Goal: Task Accomplishment & Management: Use online tool/utility

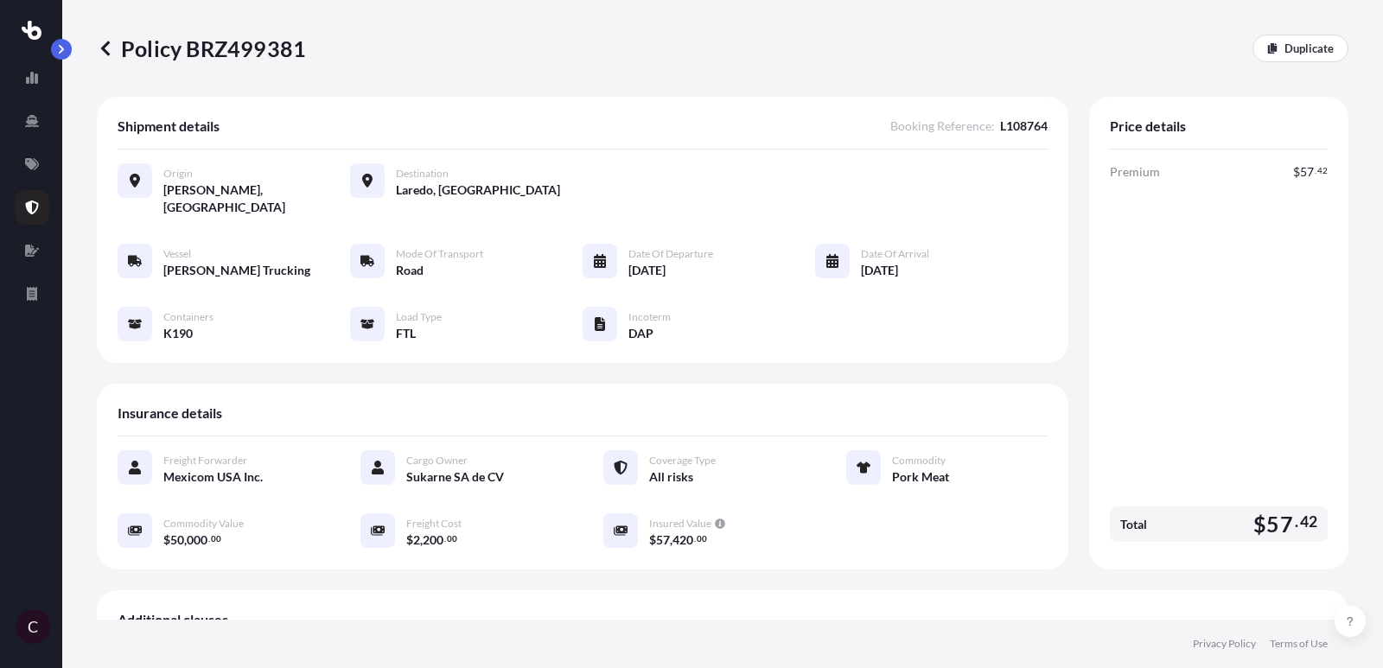
scroll to position [507, 0]
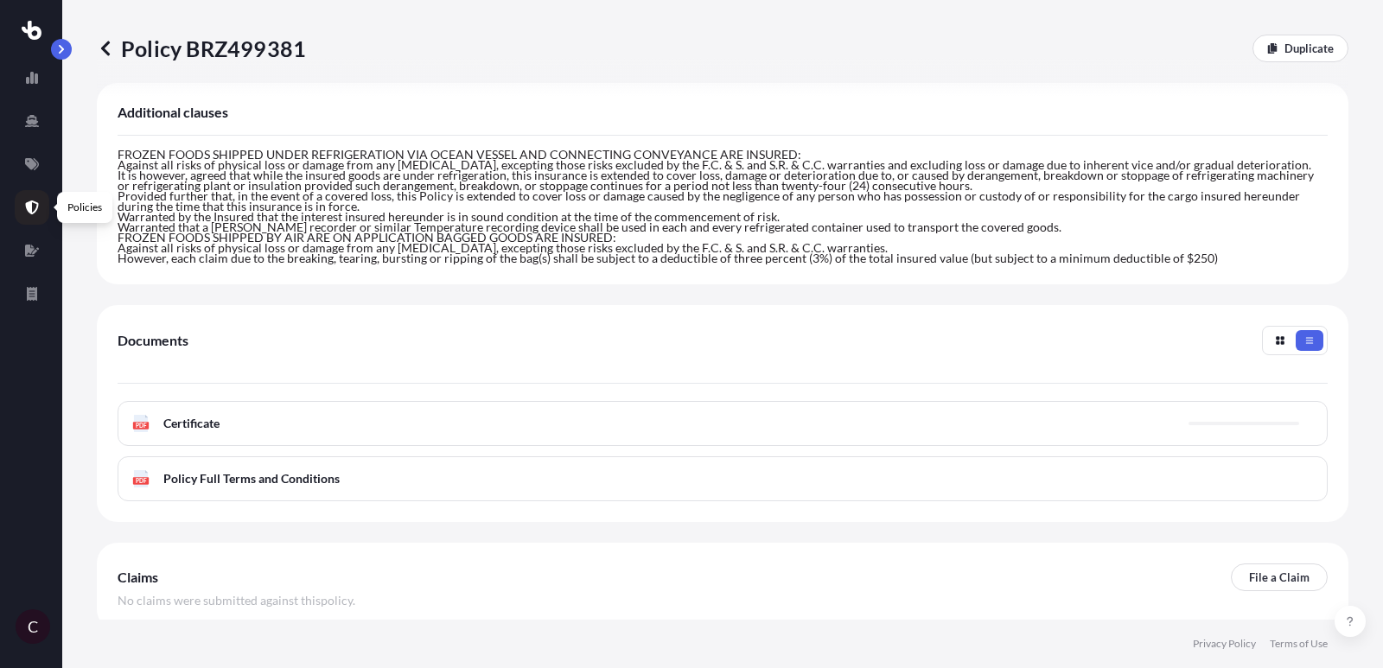
click at [30, 211] on icon at bounding box center [32, 207] width 13 height 14
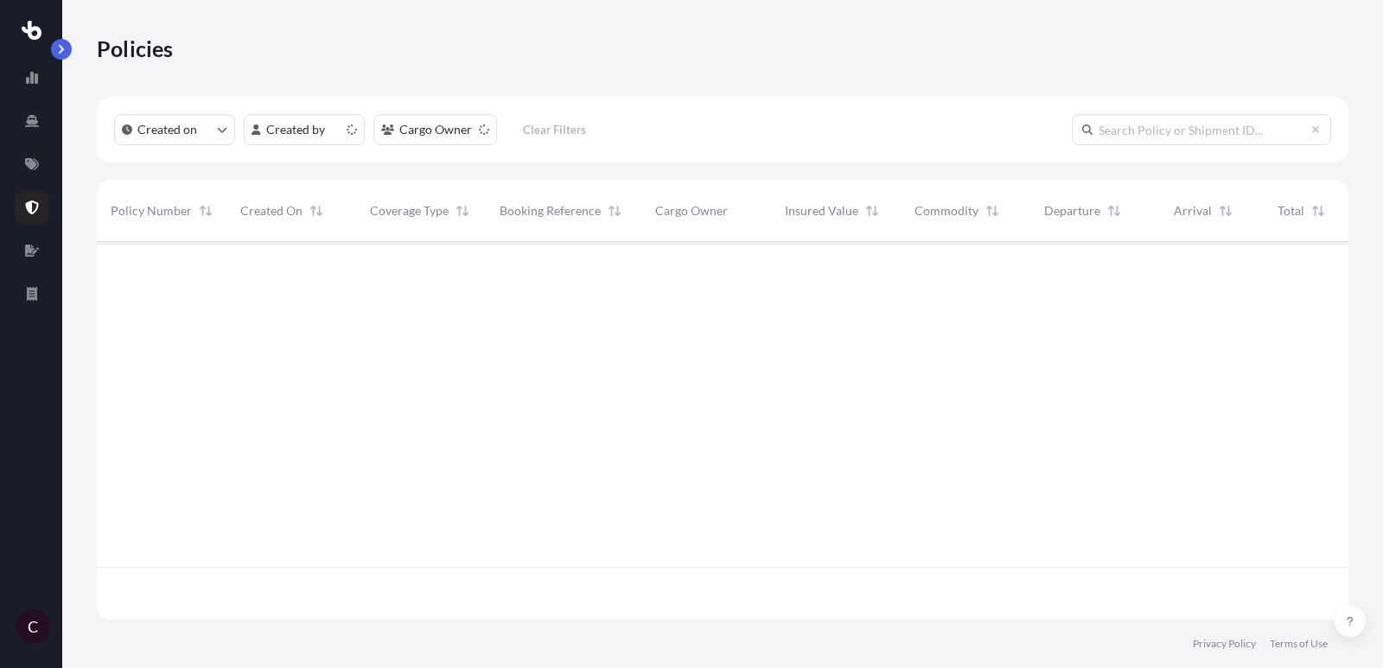
scroll to position [387, 1251]
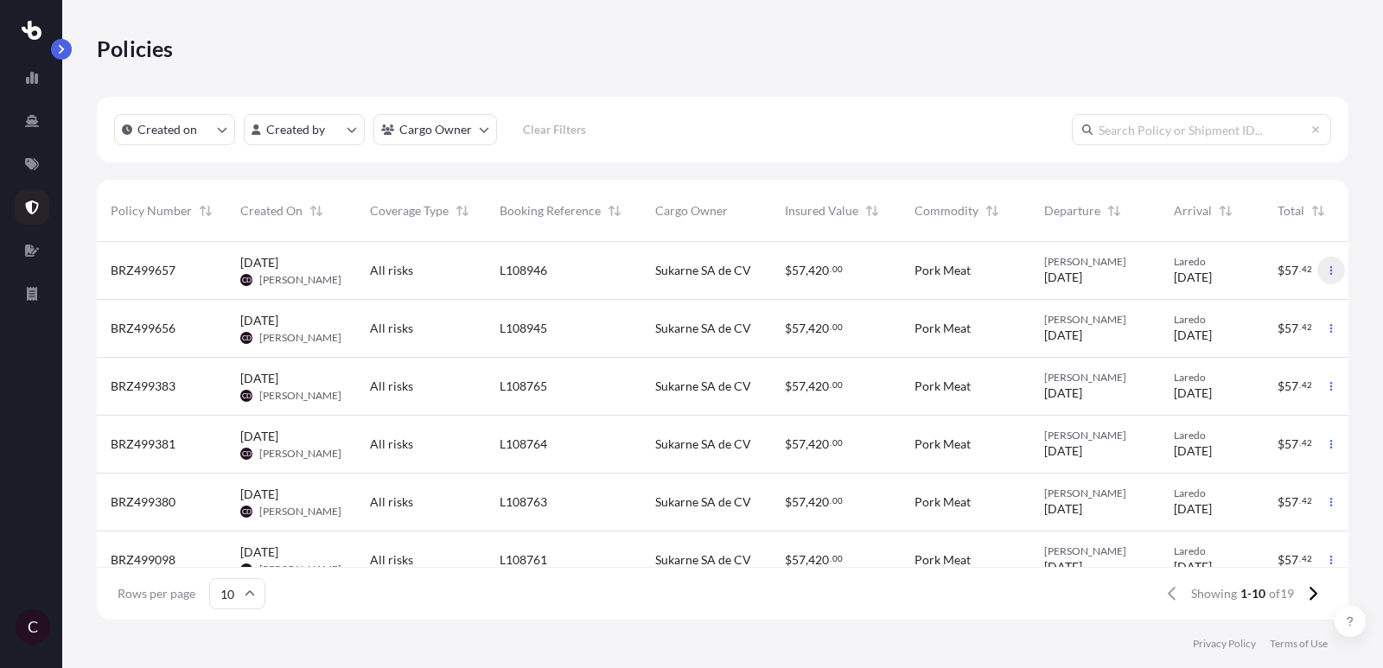
click at [1340, 271] on button "button" at bounding box center [1331, 271] width 28 height 28
click at [1286, 281] on link "Duplicate quote" at bounding box center [1241, 274] width 158 height 28
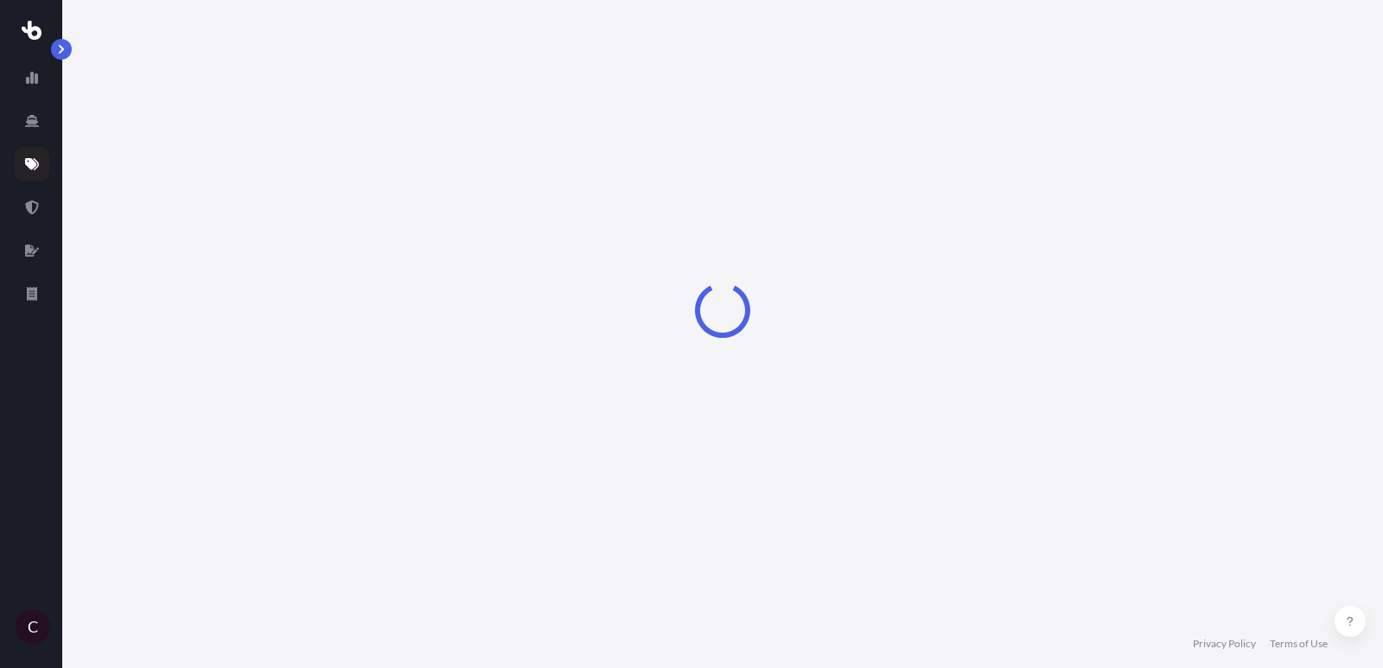
scroll to position [28, 0]
select select "Road"
select select "2"
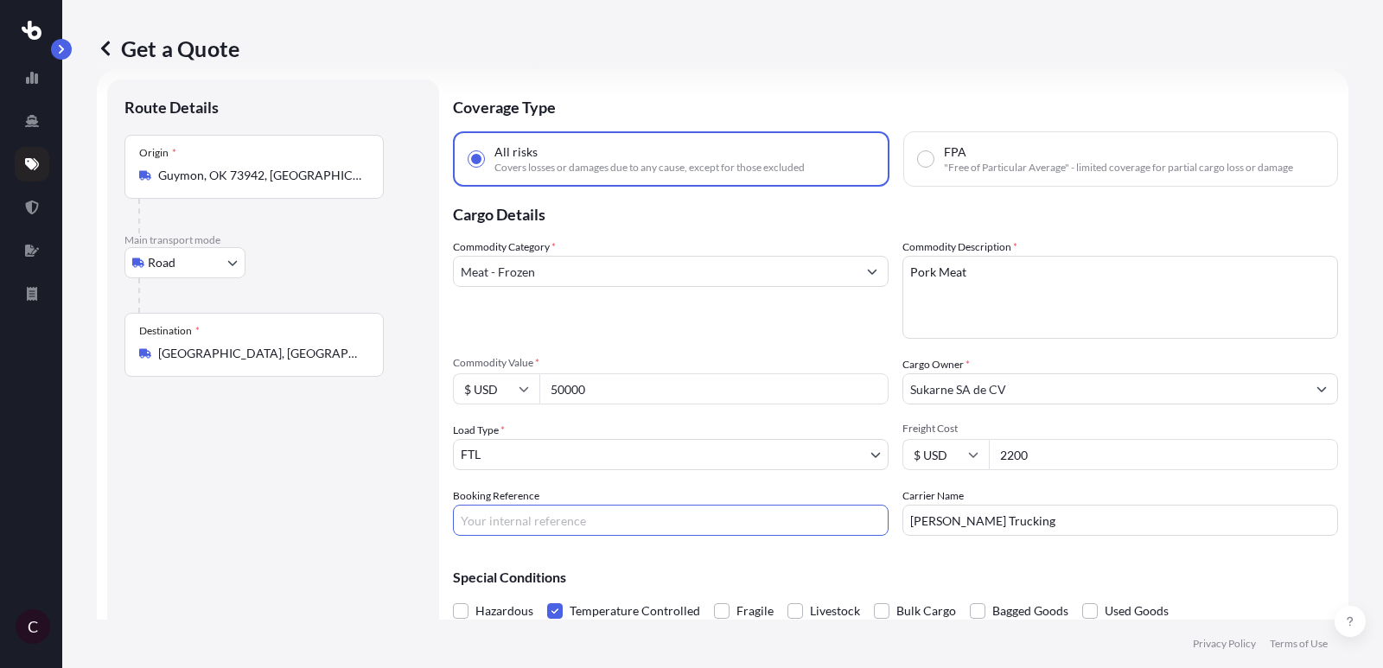
click at [502, 523] on input "Booking Reference" at bounding box center [671, 520] width 436 height 31
paste input "L108947"
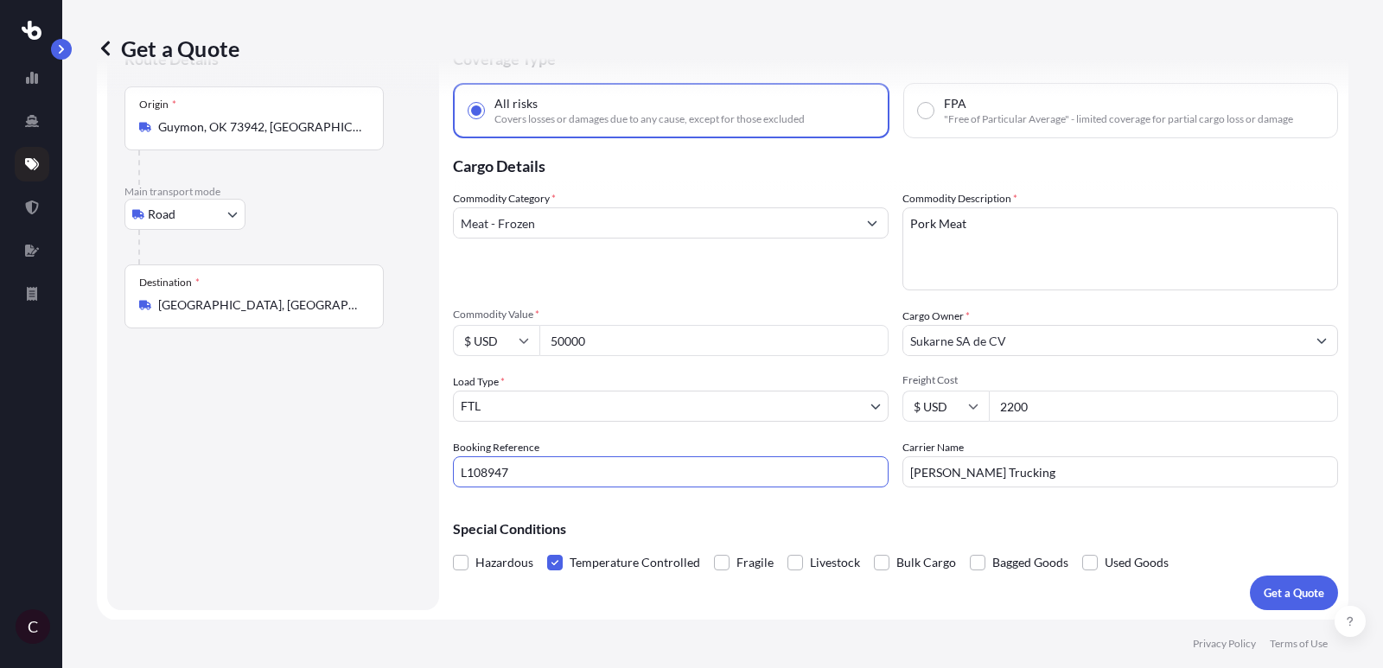
type input "L108947"
click at [1311, 597] on p "Get a Quote" at bounding box center [1293, 592] width 60 height 17
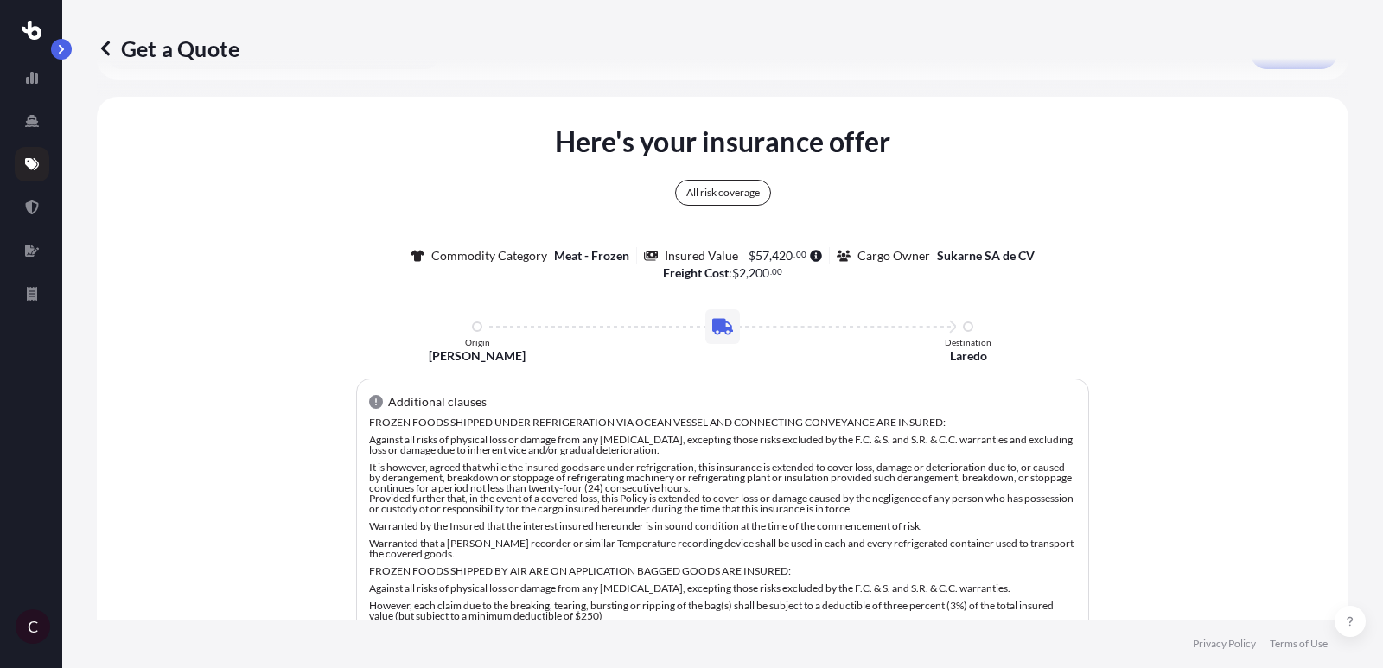
scroll to position [647, 0]
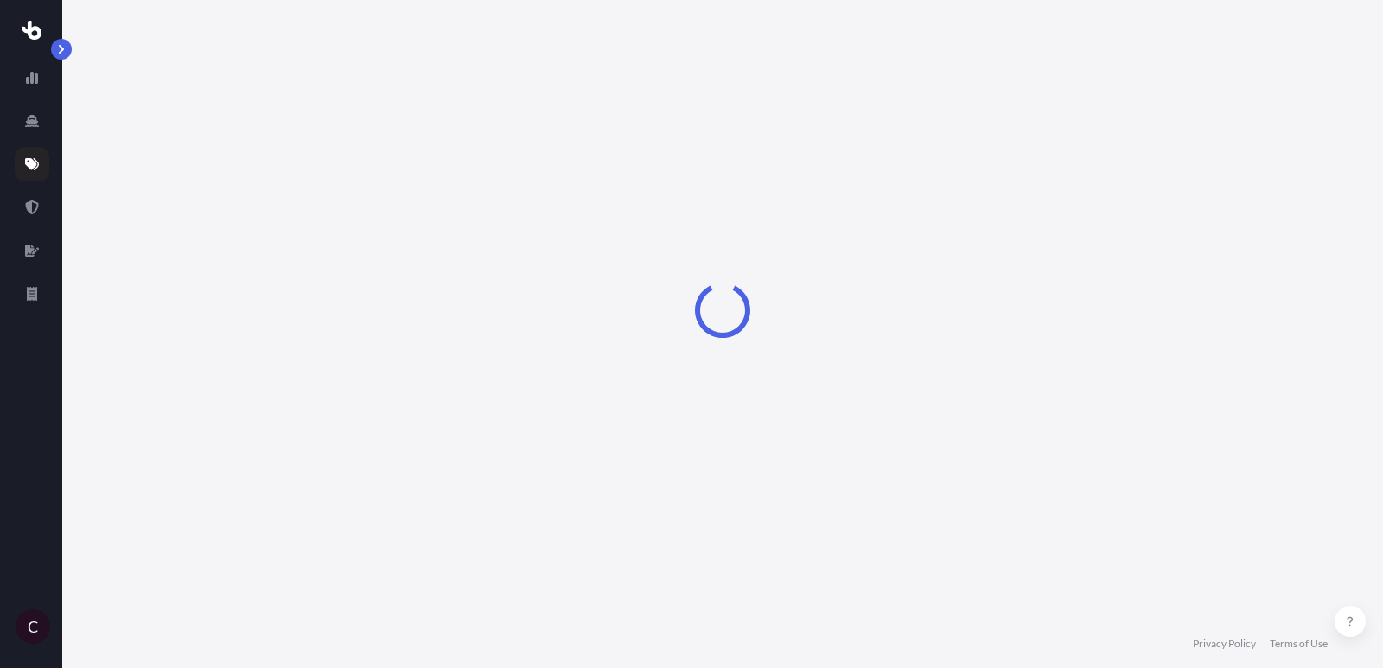
select select "Road"
select select "2"
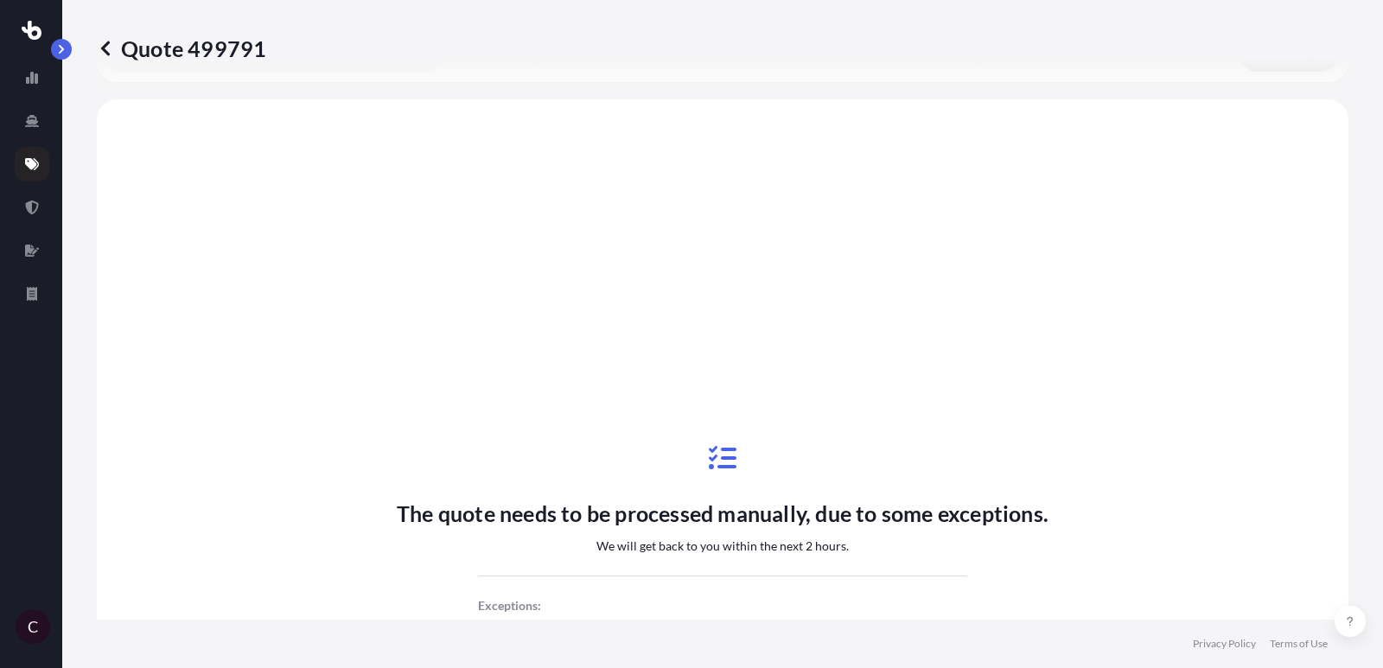
scroll to position [627, 0]
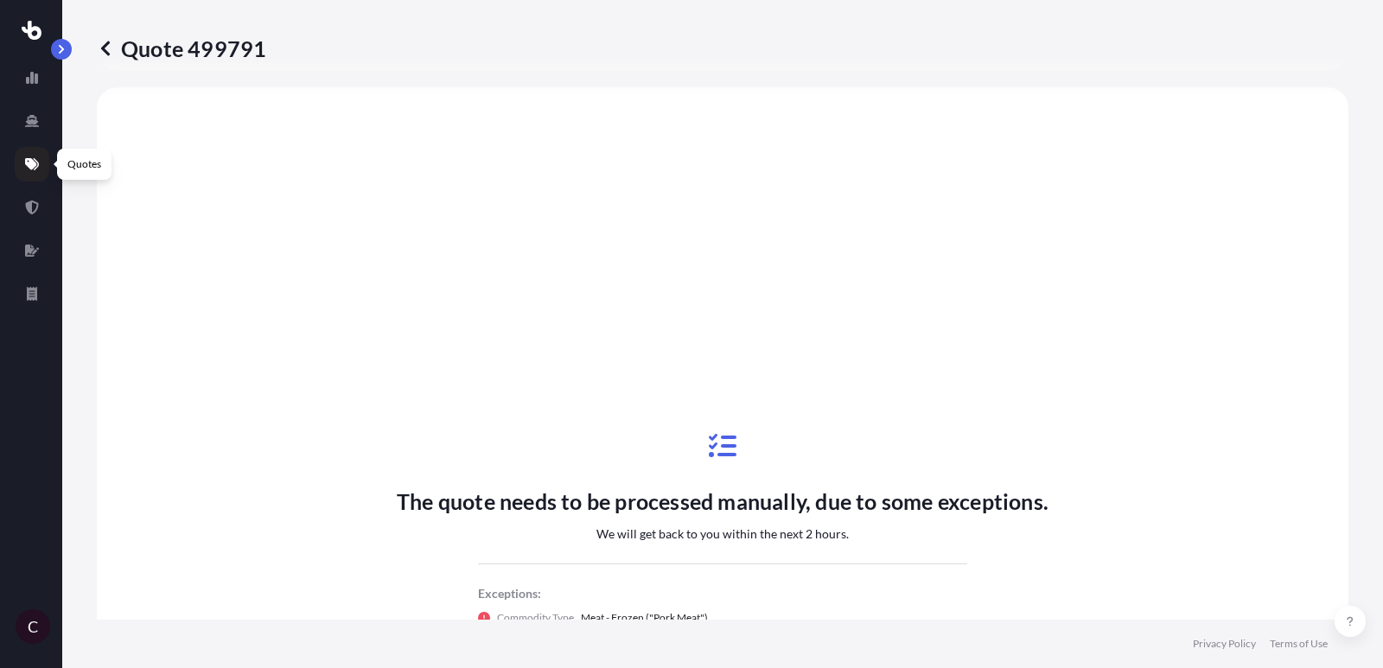
click at [37, 167] on icon at bounding box center [32, 164] width 14 height 14
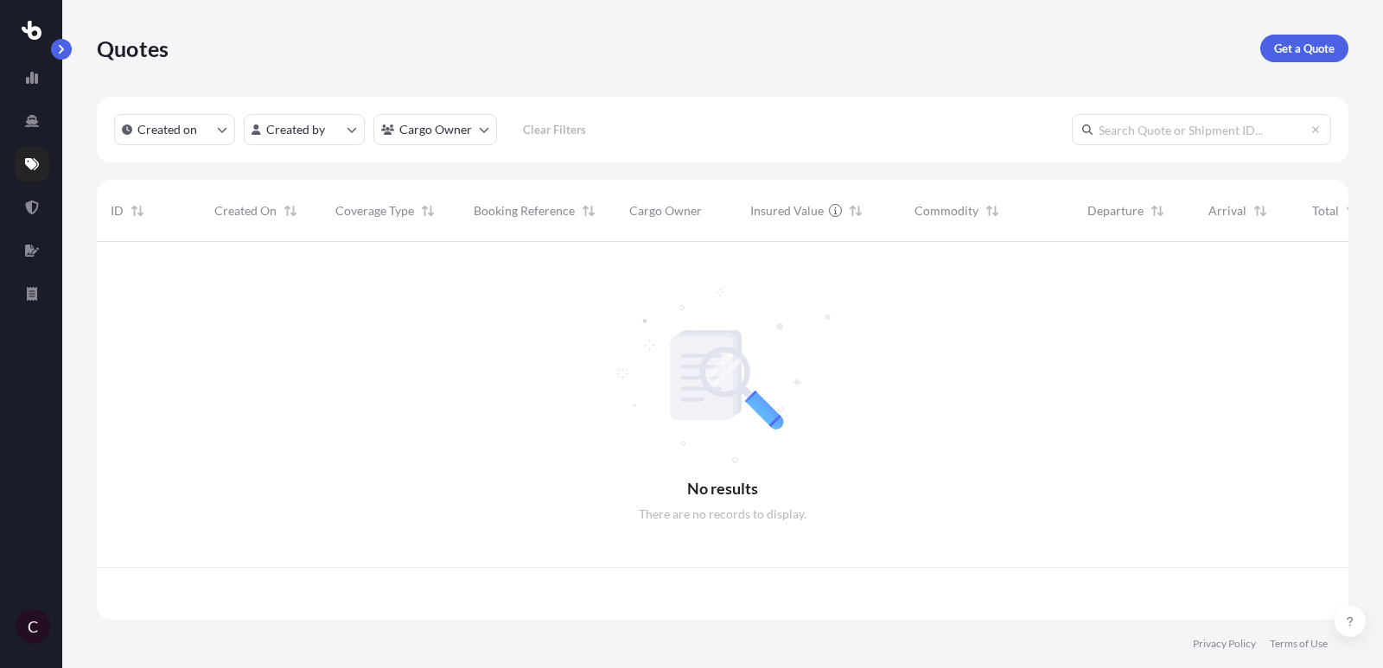
scroll to position [387, 1251]
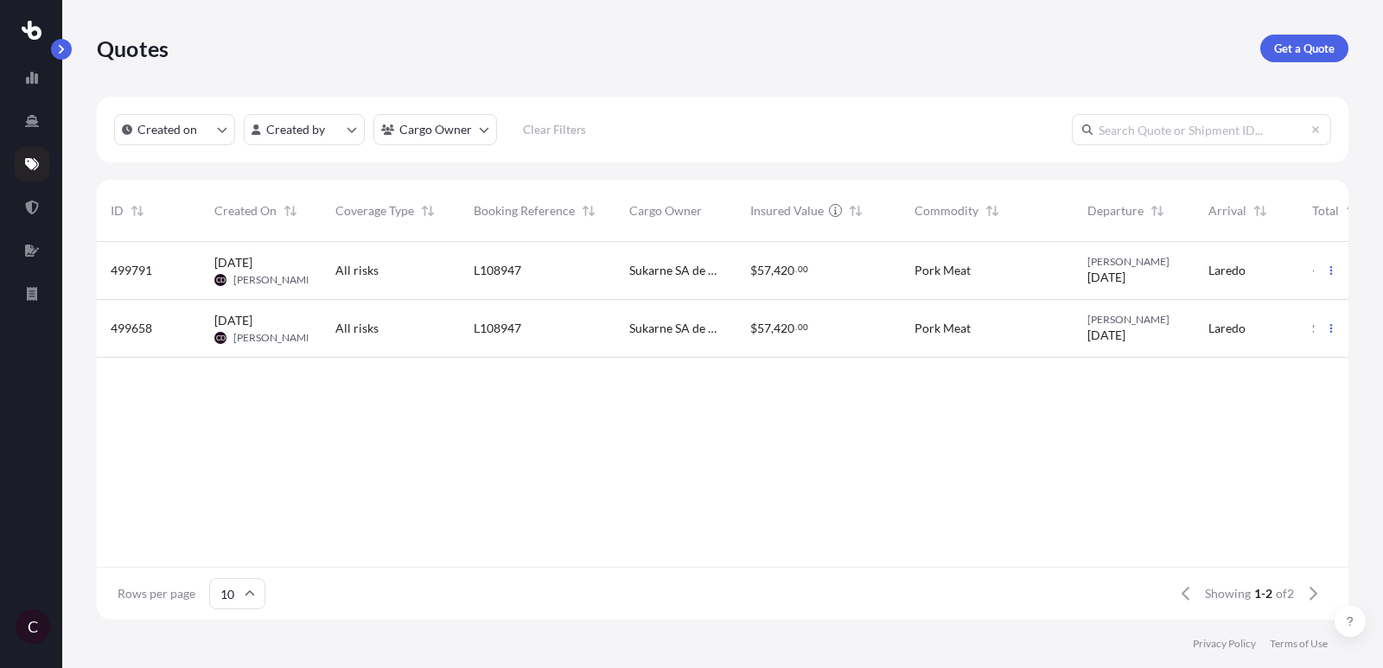
click at [547, 264] on div "L108947" at bounding box center [538, 270] width 128 height 17
select select "Road"
select select "2"
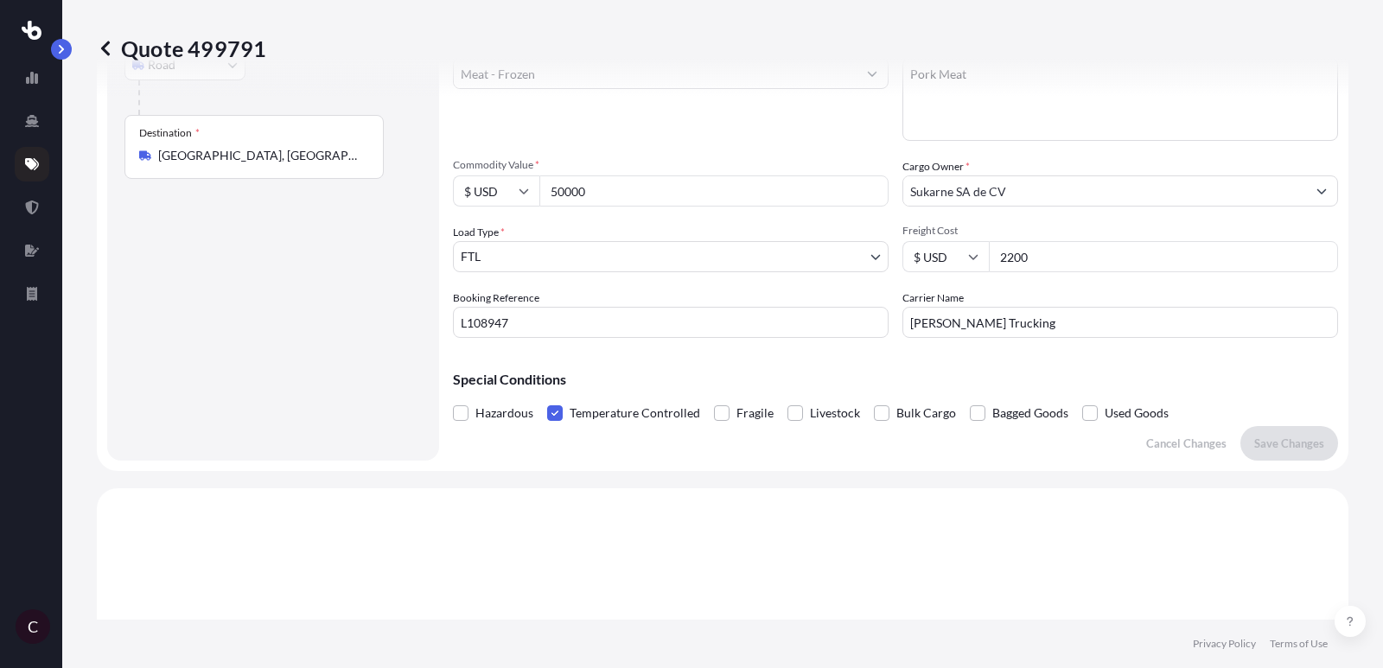
scroll to position [213, 0]
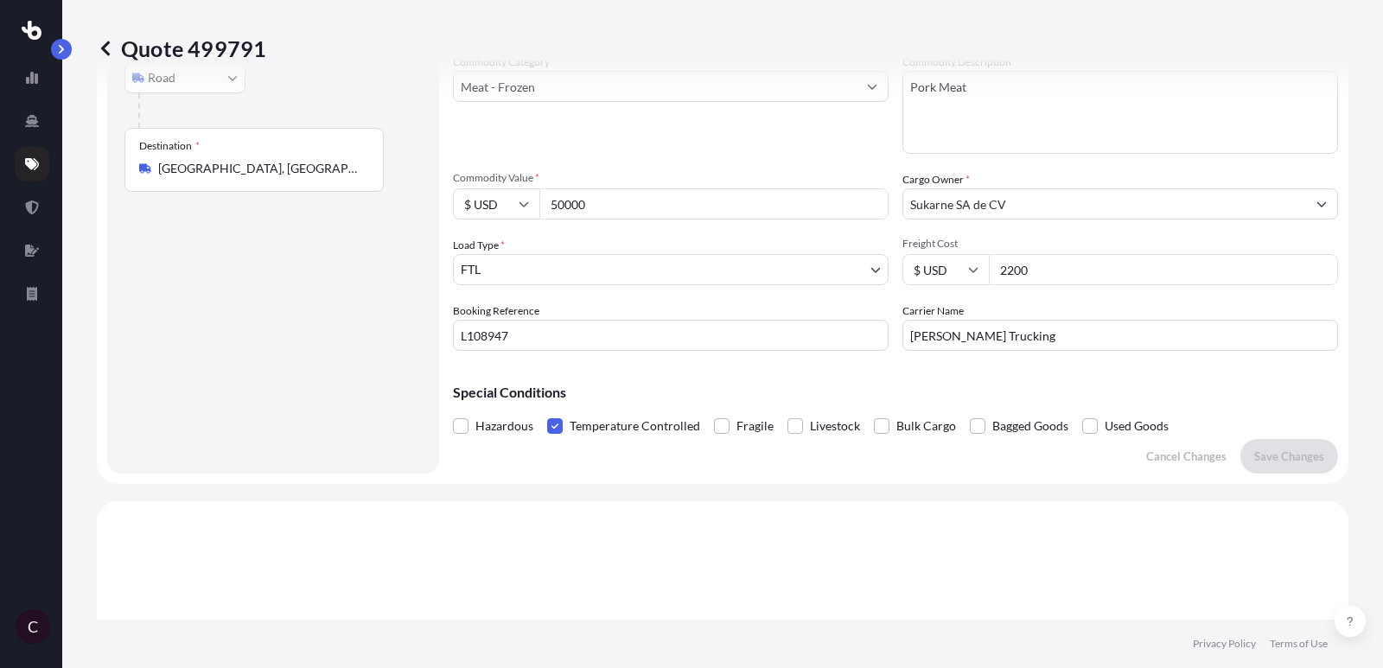
click at [549, 316] on div "Booking Reference L108947" at bounding box center [671, 326] width 436 height 48
click at [548, 327] on input "L108947" at bounding box center [671, 335] width 436 height 31
paste input "8"
type input "L108948"
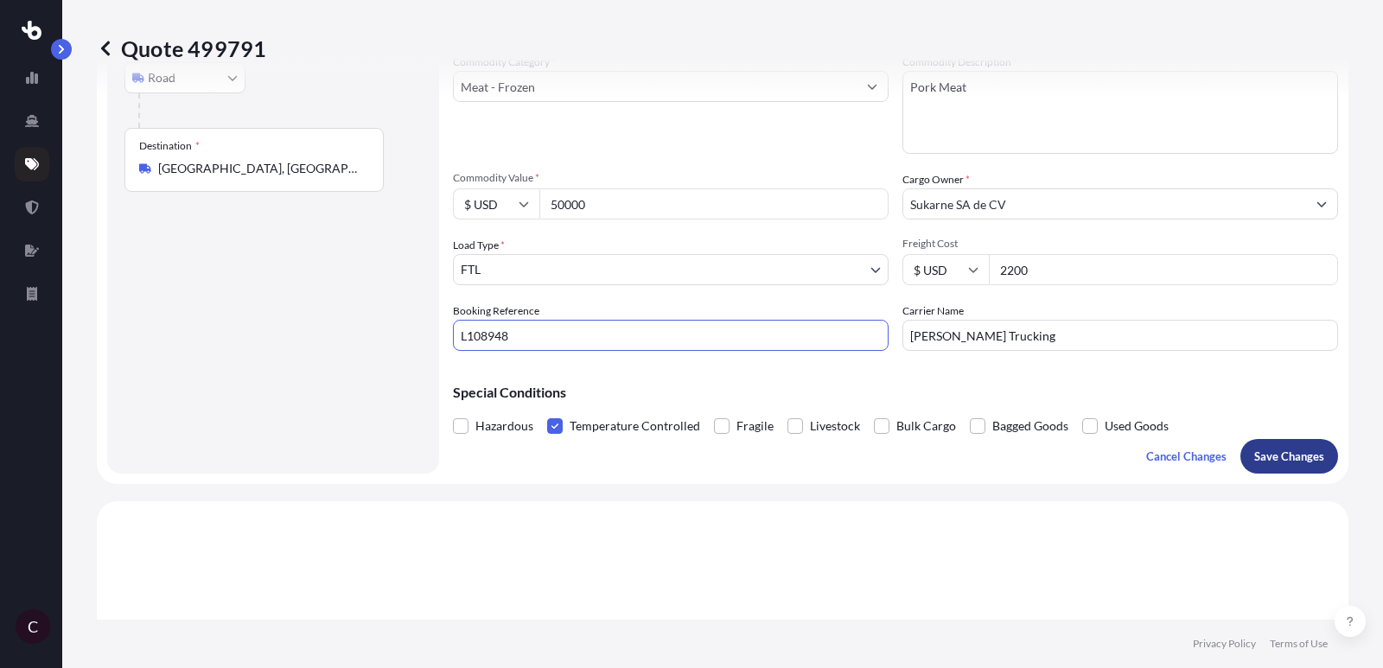
click at [1280, 449] on p "Save Changes" at bounding box center [1289, 456] width 70 height 17
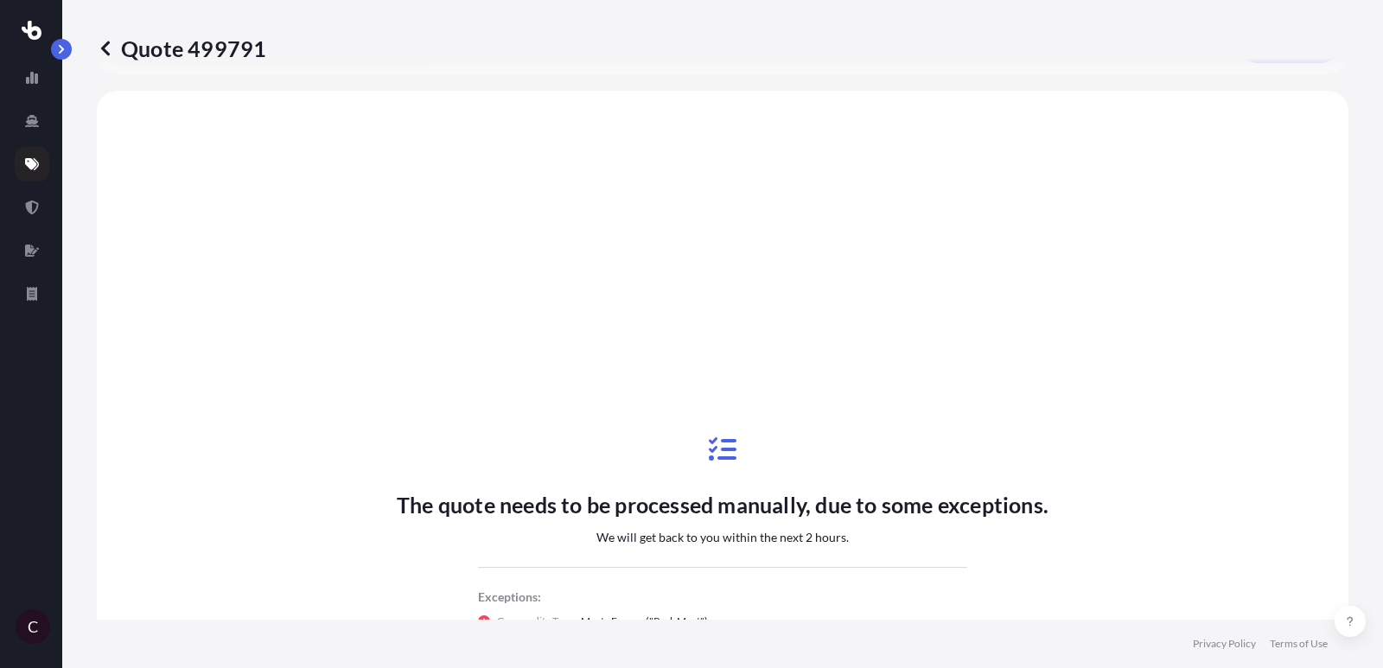
scroll to position [627, 0]
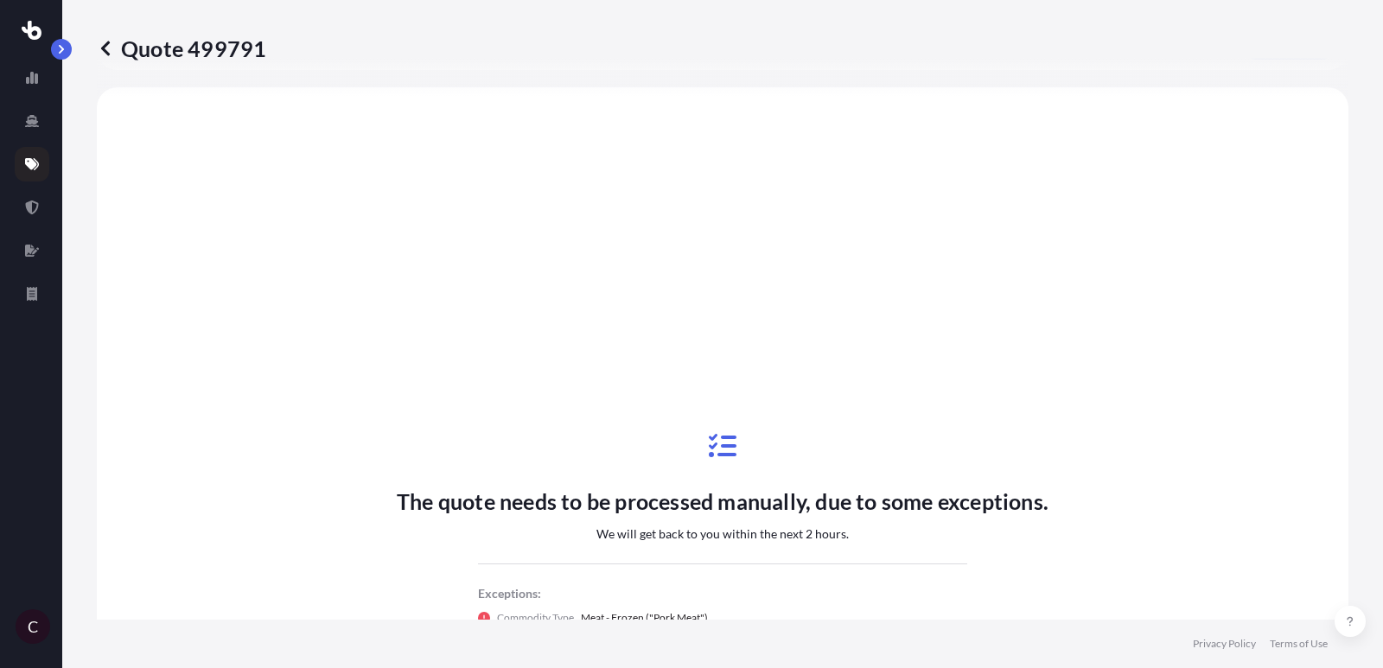
select select "Road"
select select "2"
